Goal: Entertainment & Leisure: Browse casually

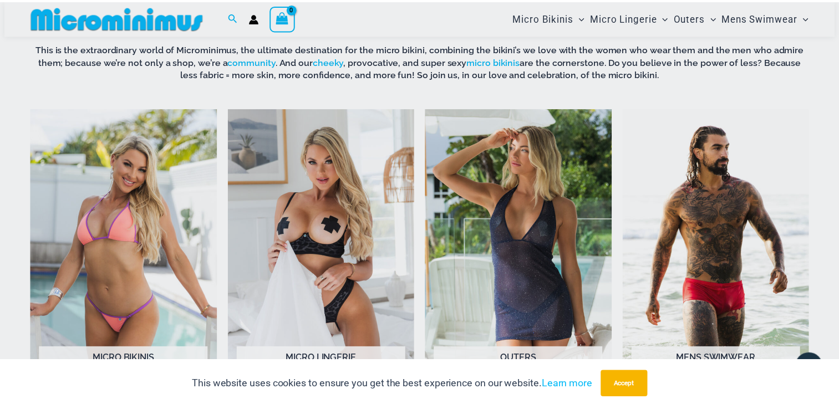
scroll to position [450, 0]
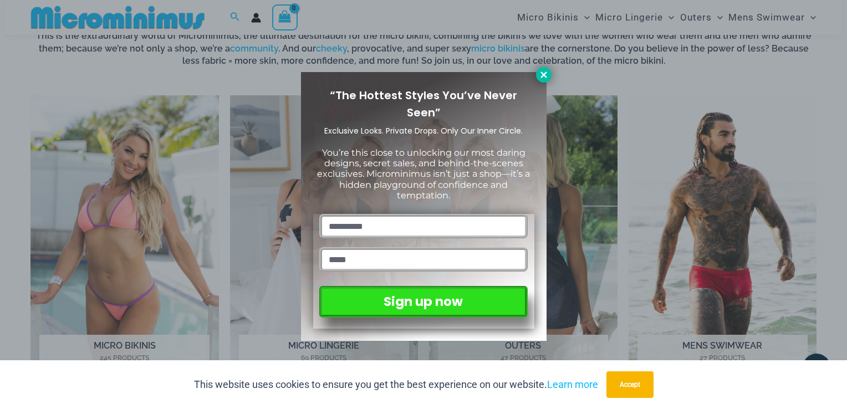
click at [546, 75] on icon at bounding box center [544, 75] width 10 height 10
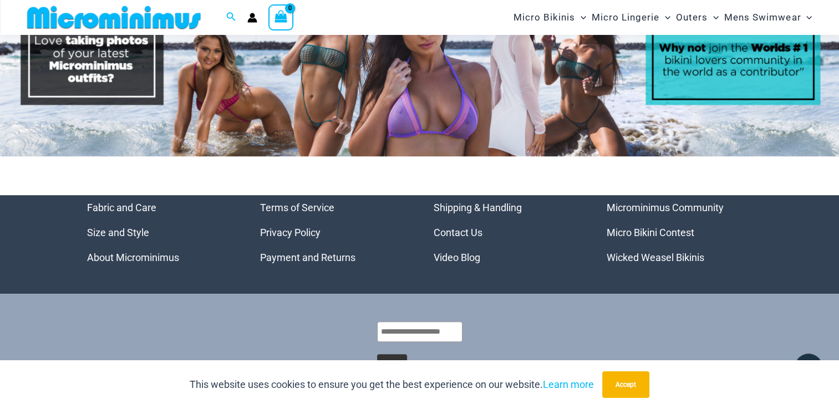
scroll to position [5000, 0]
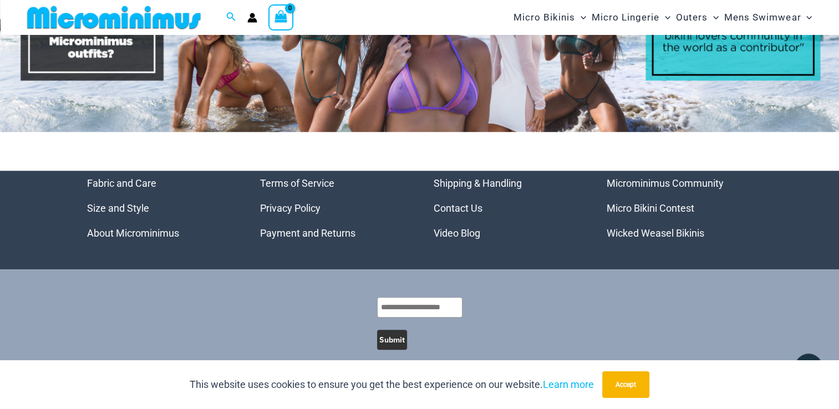
click at [455, 227] on link "Video Blog" at bounding box center [457, 233] width 47 height 12
click at [651, 202] on link "Micro Bikini Contest" at bounding box center [651, 208] width 88 height 12
